Goal: Task Accomplishment & Management: Manage account settings

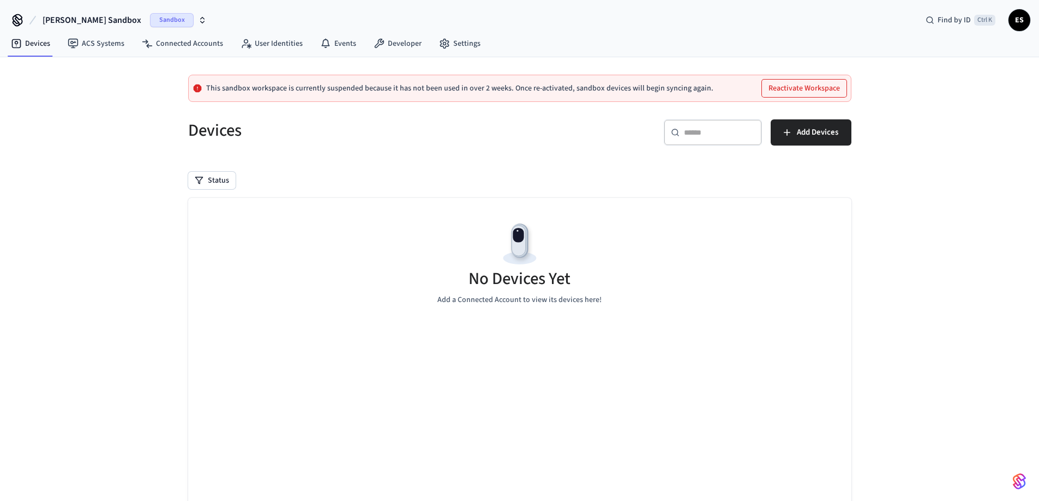
click at [150, 19] on span "Sandbox" at bounding box center [172, 20] width 44 height 14
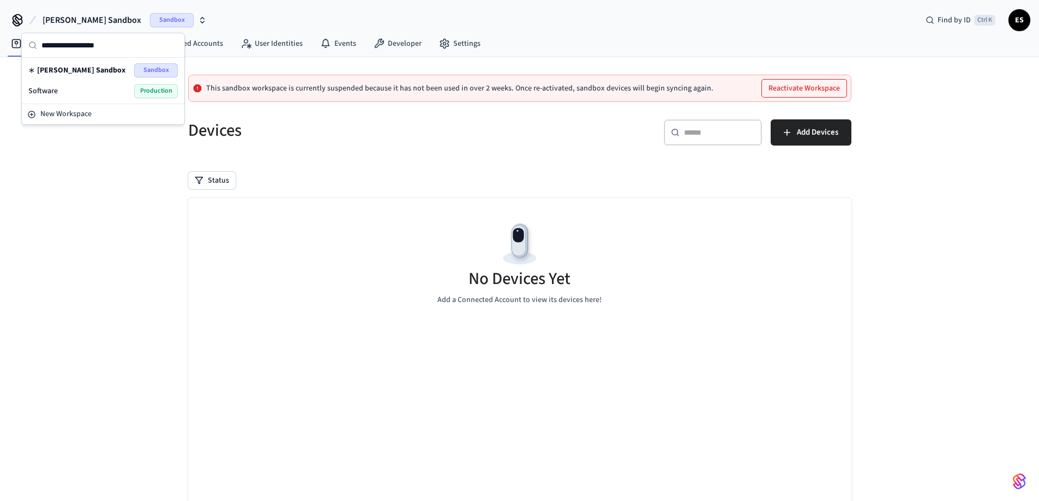
click at [98, 89] on div "Software Production" at bounding box center [103, 91] width 150 height 14
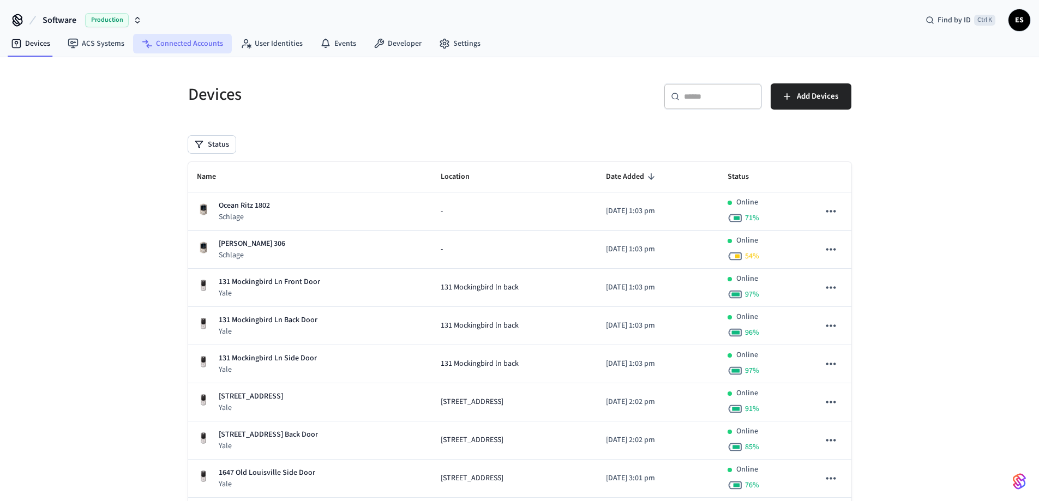
click at [183, 43] on link "Connected Accounts" at bounding box center [182, 44] width 99 height 20
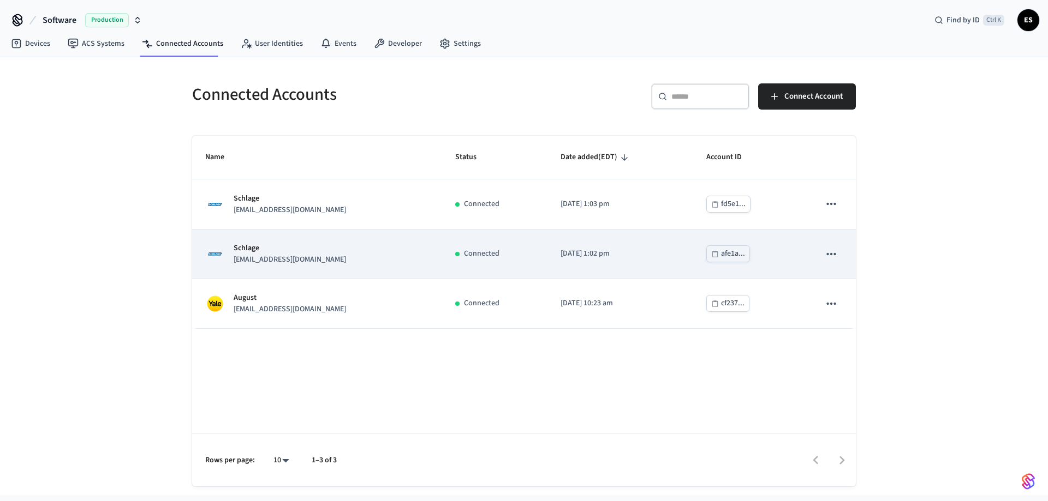
click at [276, 252] on p "Schlage" at bounding box center [290, 248] width 112 height 11
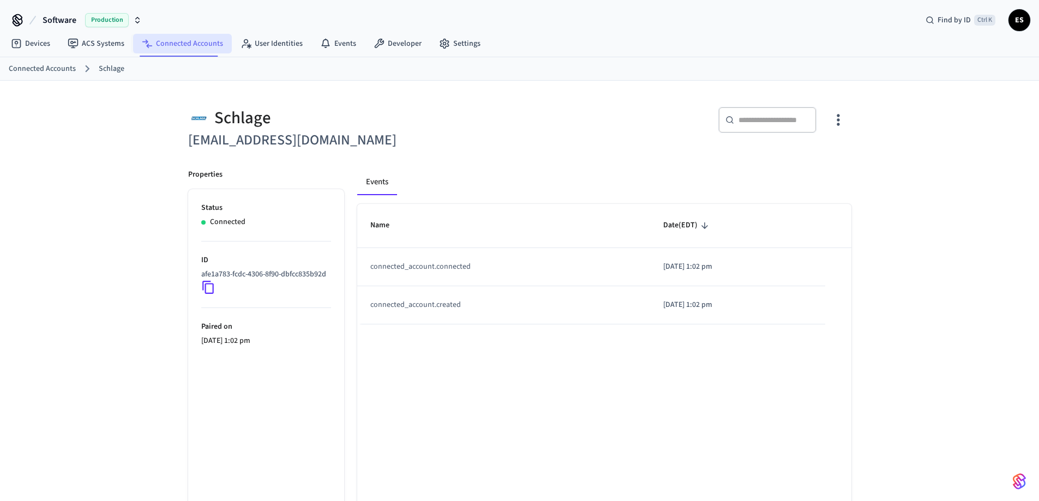
click at [191, 41] on link "Connected Accounts" at bounding box center [182, 44] width 99 height 20
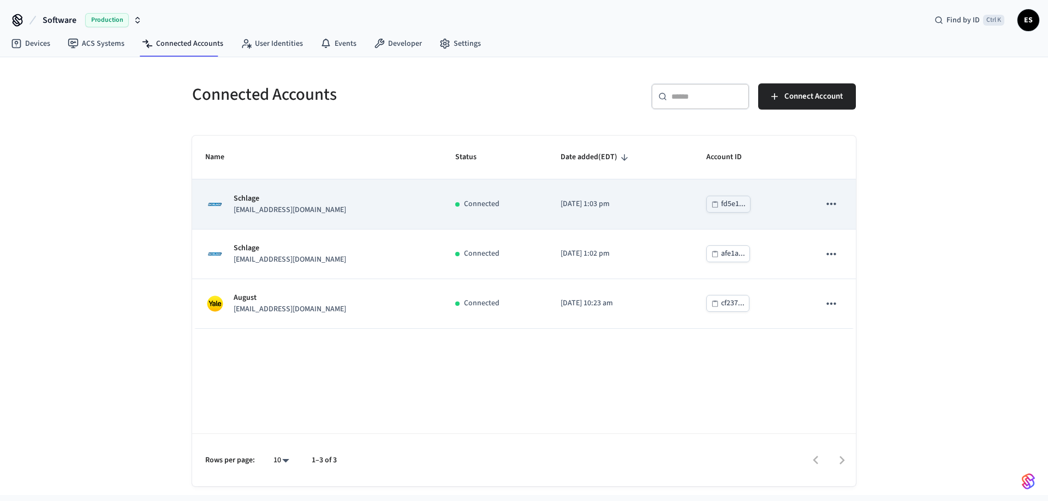
click at [377, 211] on div "Schlage [EMAIL_ADDRESS][DOMAIN_NAME]" at bounding box center [317, 204] width 224 height 23
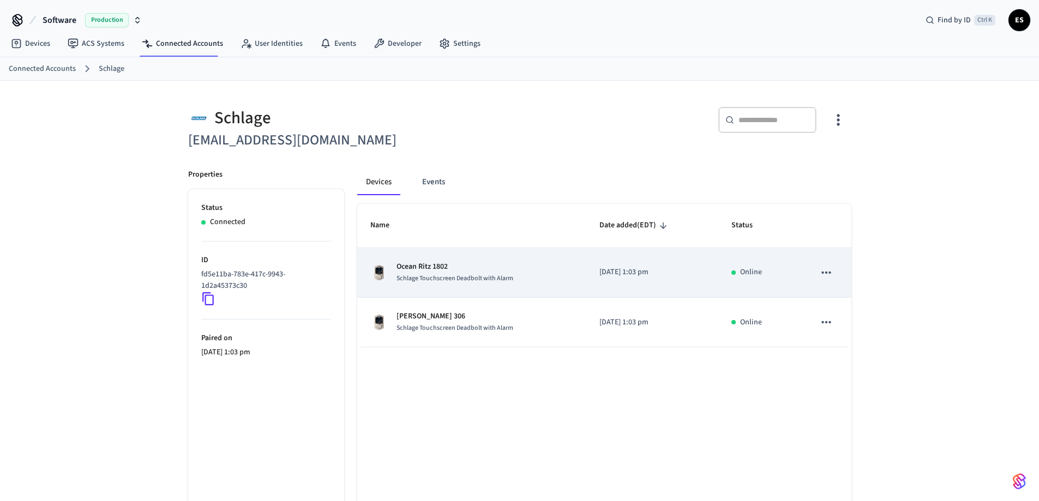
click at [459, 280] on span "Schlage Touchscreen Deadbolt with Alarm" at bounding box center [455, 278] width 117 height 9
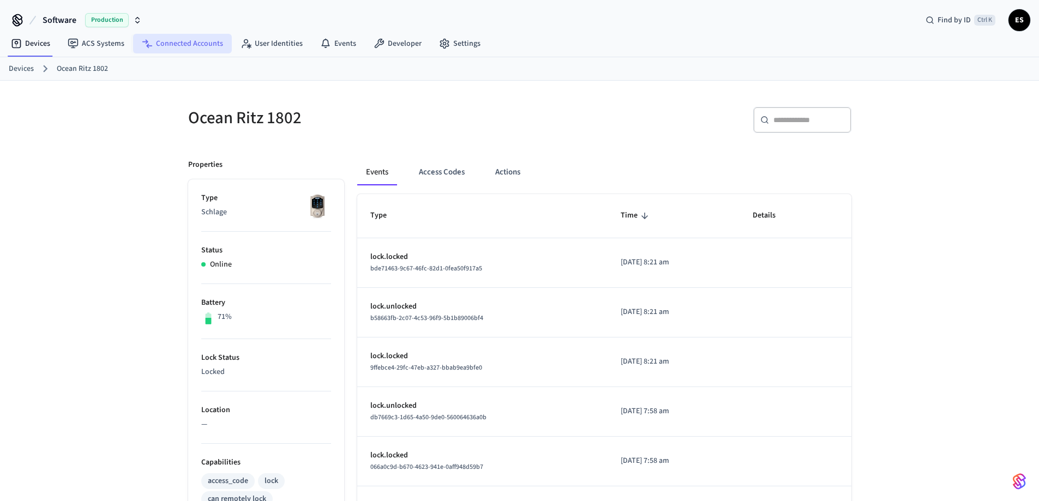
click at [207, 43] on link "Connected Accounts" at bounding box center [182, 44] width 99 height 20
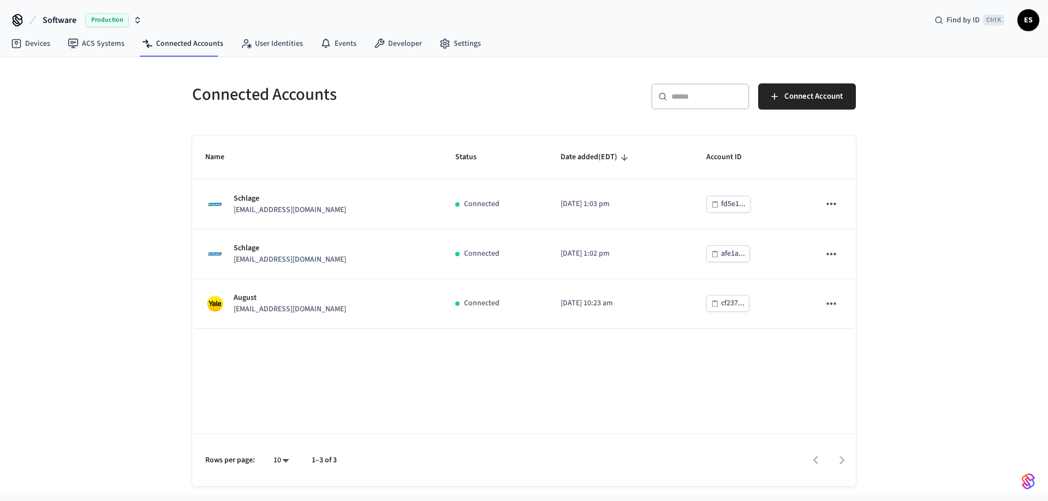
click at [400, 91] on h5 "Connected Accounts" at bounding box center [354, 94] width 325 height 22
click at [38, 46] on link "Devices" at bounding box center [30, 44] width 57 height 20
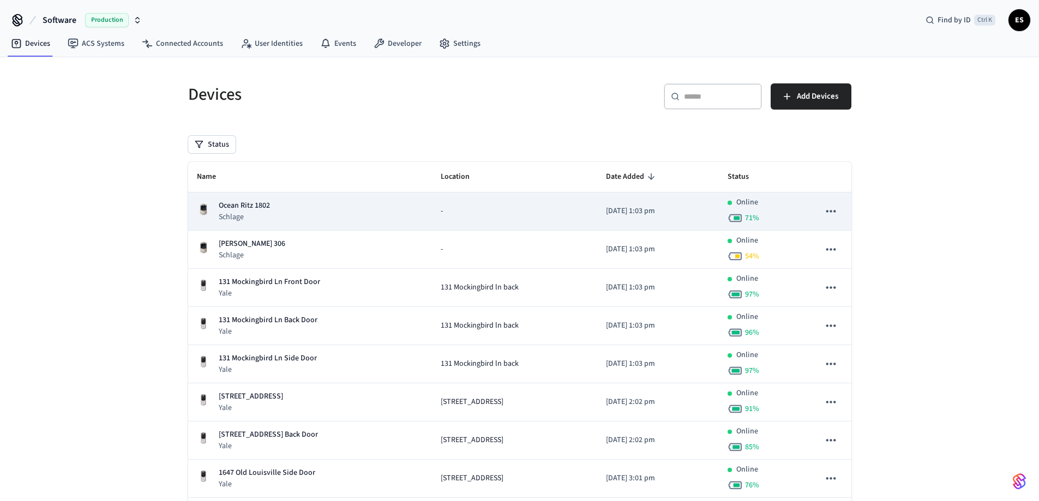
click at [516, 217] on td "-" at bounding box center [514, 212] width 165 height 38
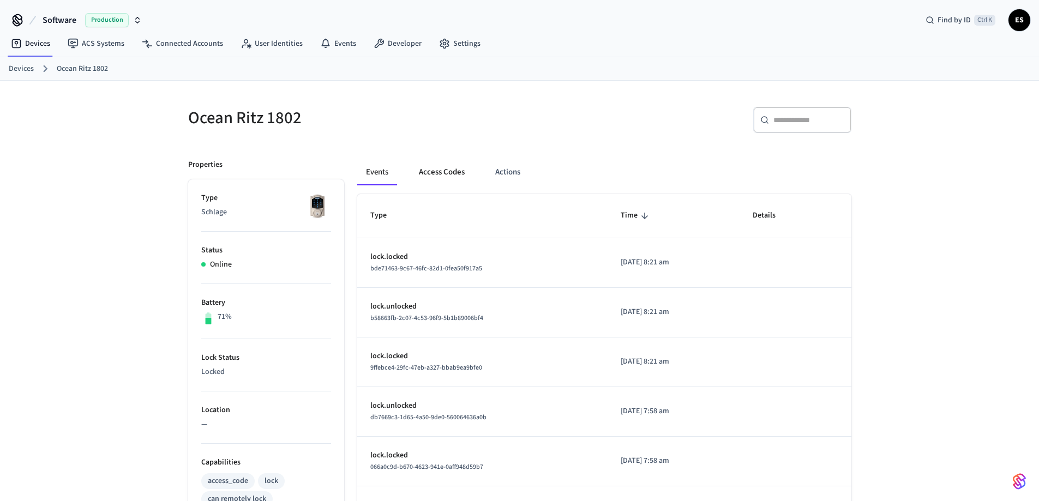
click at [451, 172] on button "Access Codes" at bounding box center [441, 172] width 63 height 26
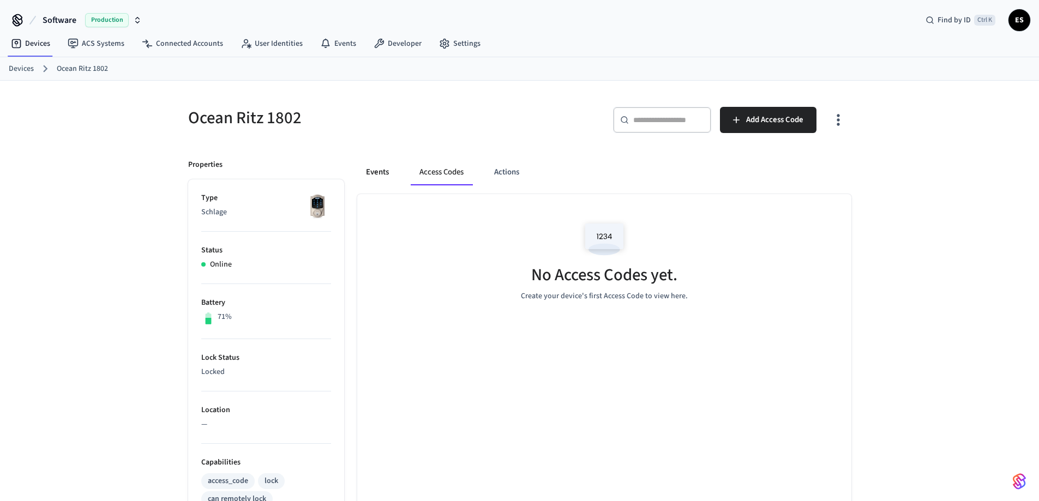
click at [378, 163] on button "Events" at bounding box center [377, 172] width 40 height 26
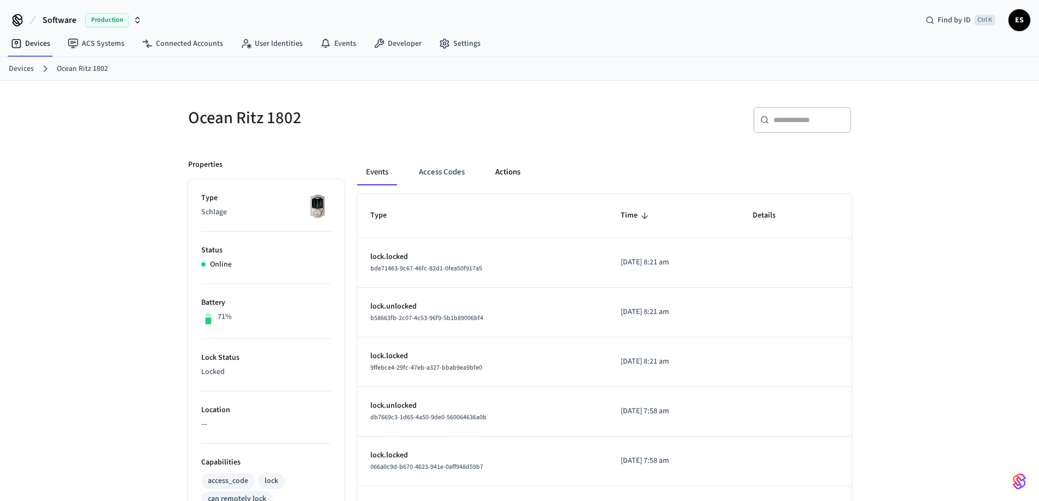
click at [515, 175] on button "Actions" at bounding box center [508, 172] width 43 height 26
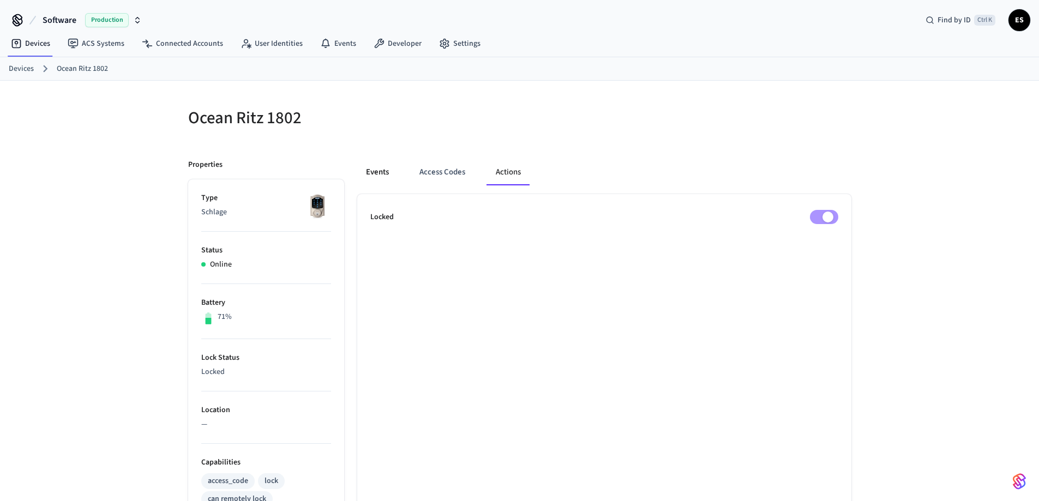
click at [373, 170] on button "Events" at bounding box center [377, 172] width 40 height 26
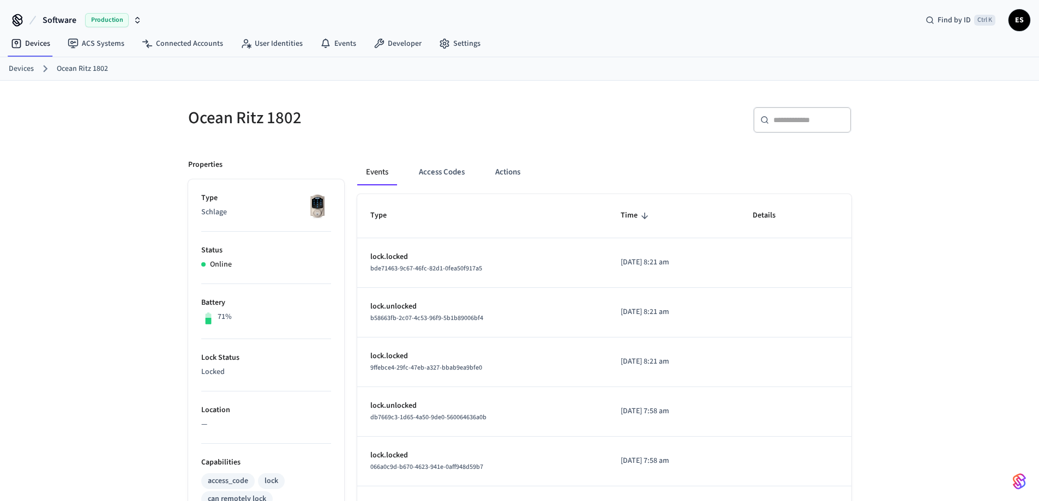
click at [473, 99] on div "Ocean Ritz 1802" at bounding box center [344, 118] width 338 height 48
click at [931, 96] on div "Ocean Ritz 1802 ​ ​ Properties Type Schlage Status Online Battery 71% Lock Stat…" at bounding box center [519, 439] width 1039 height 717
click at [199, 45] on link "Connected Accounts" at bounding box center [182, 44] width 99 height 20
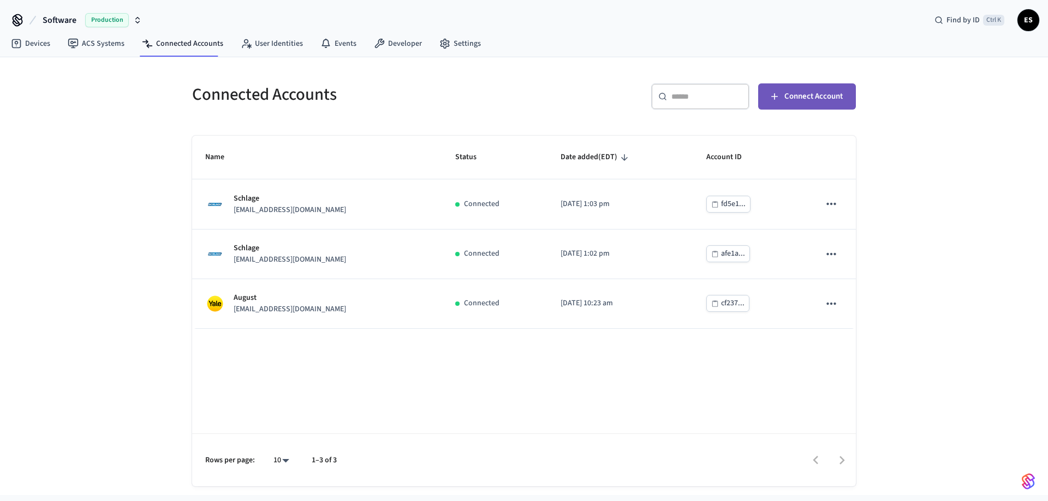
click at [828, 92] on span "Connect Account" at bounding box center [813, 96] width 58 height 14
